Goal: Task Accomplishment & Management: Manage account settings

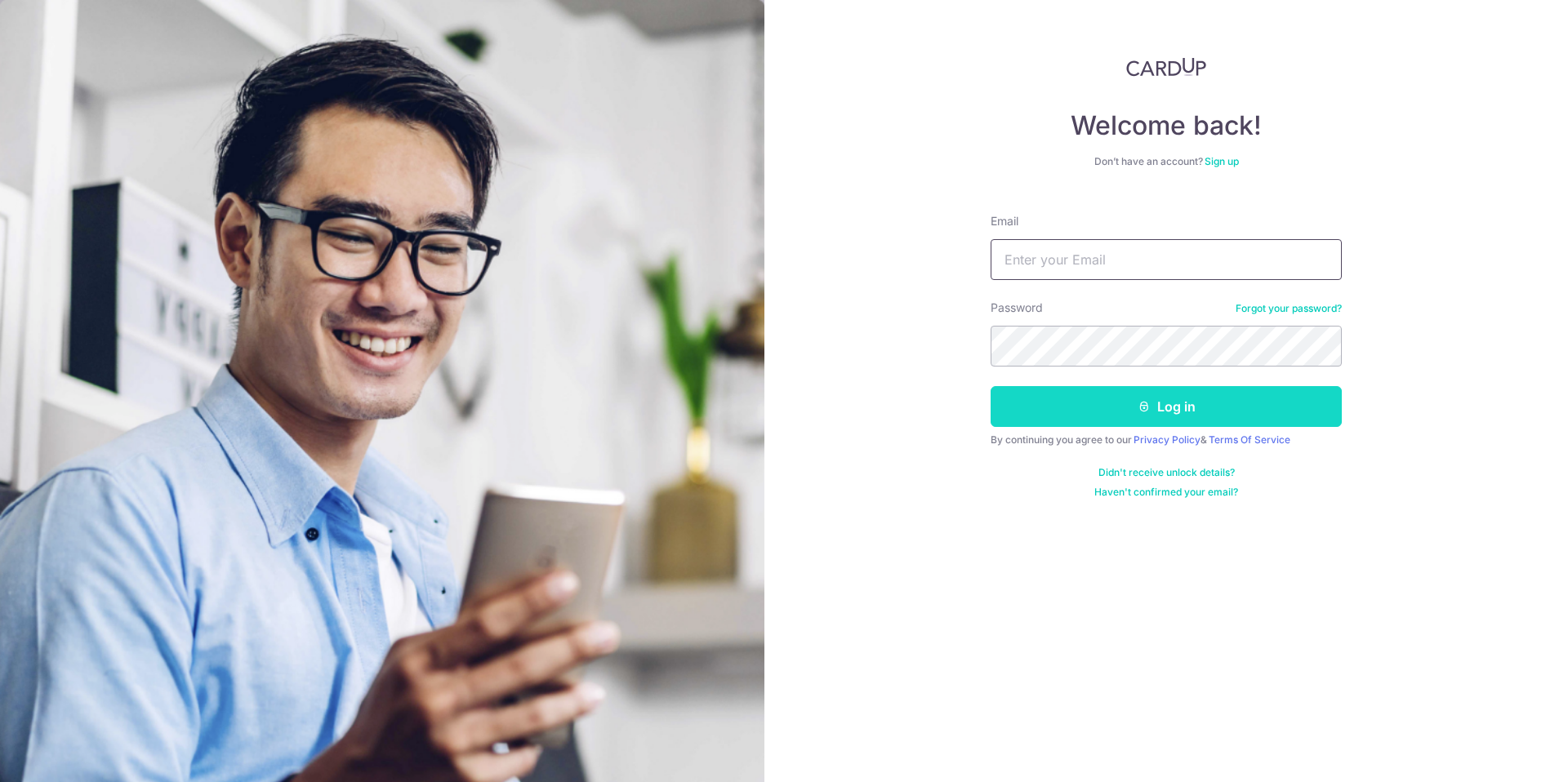
type input "[EMAIL_ADDRESS][DOMAIN_NAME]"
click at [1143, 396] on button "Log in" at bounding box center [1166, 406] width 351 height 41
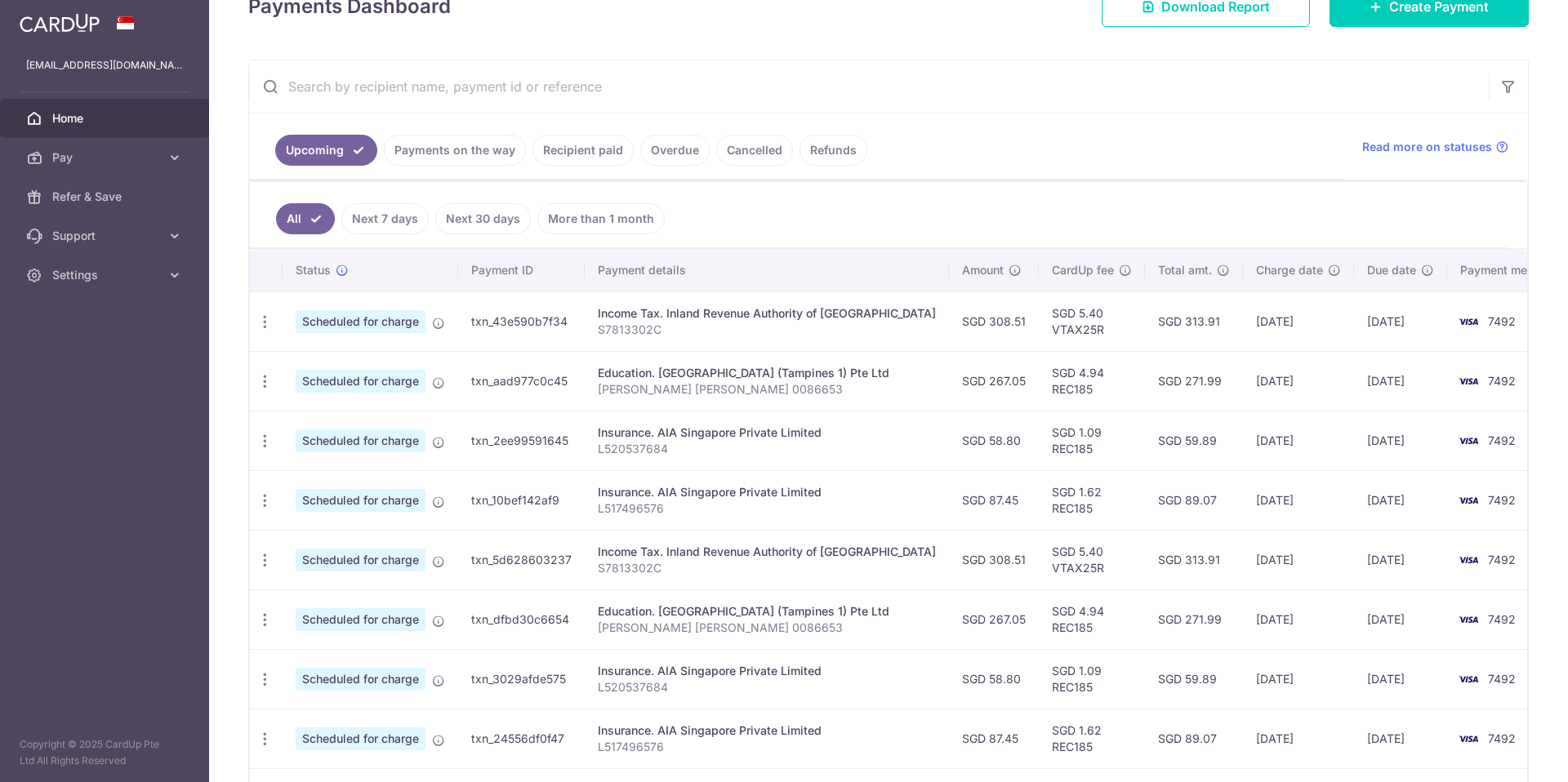
scroll to position [344, 0]
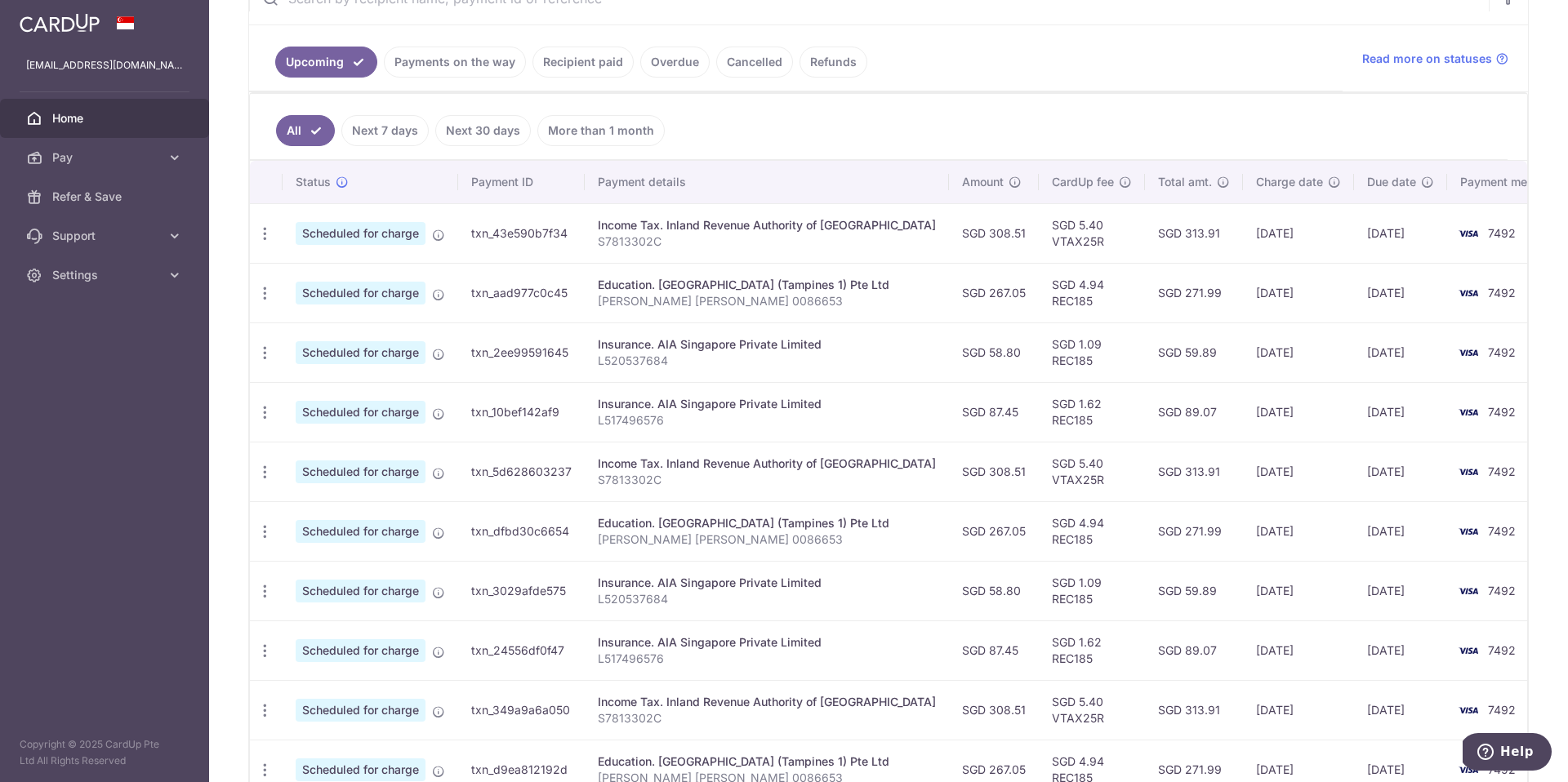
drag, startPoint x: 1225, startPoint y: 233, endPoint x: 1193, endPoint y: 238, distance: 32.4
click at [1193, 238] on td "SGD 313.91" at bounding box center [1194, 233] width 98 height 59
